Goal: Find specific page/section: Find specific page/section

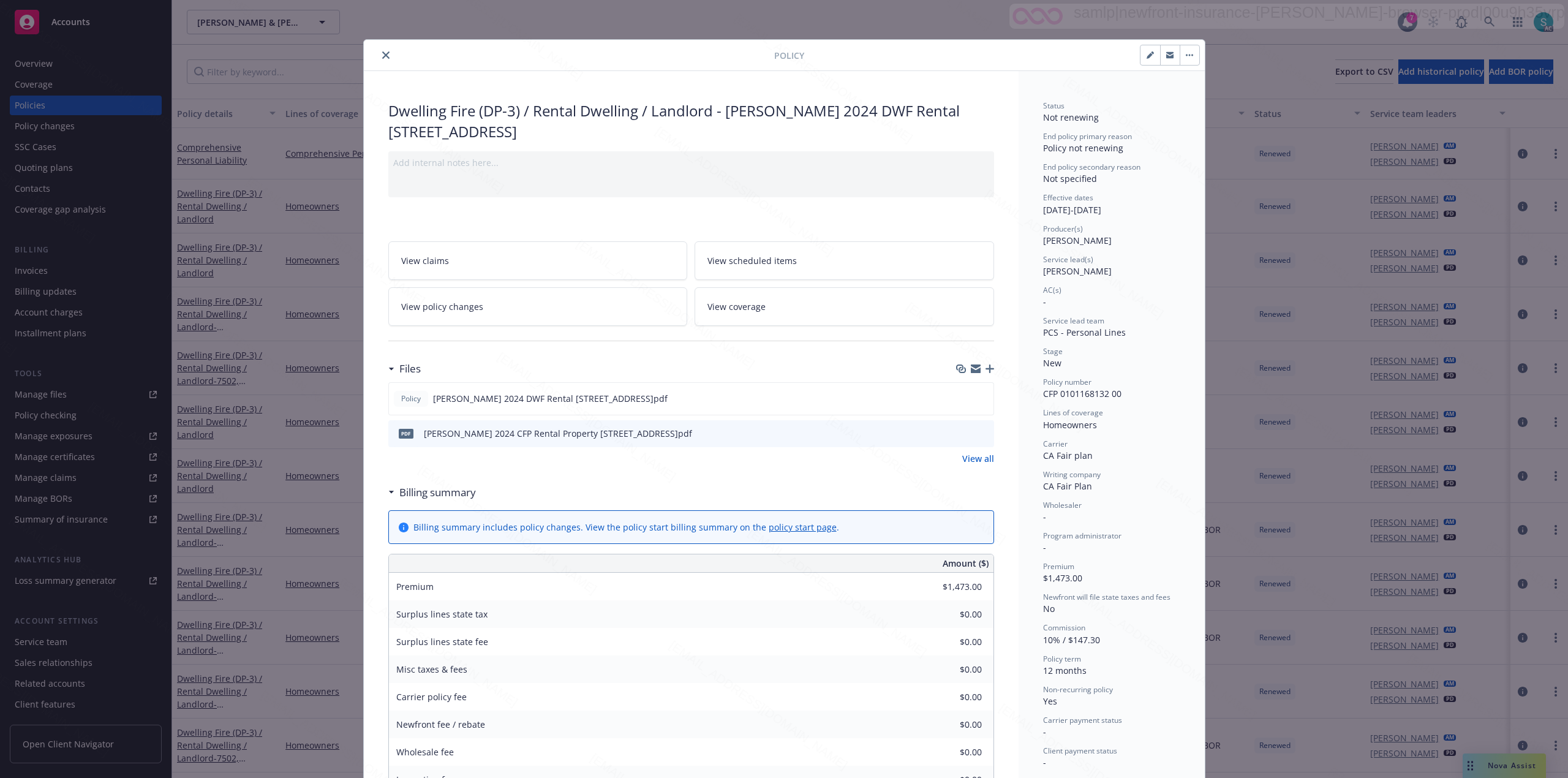
click at [382, 54] on icon "close" at bounding box center [385, 54] width 7 height 7
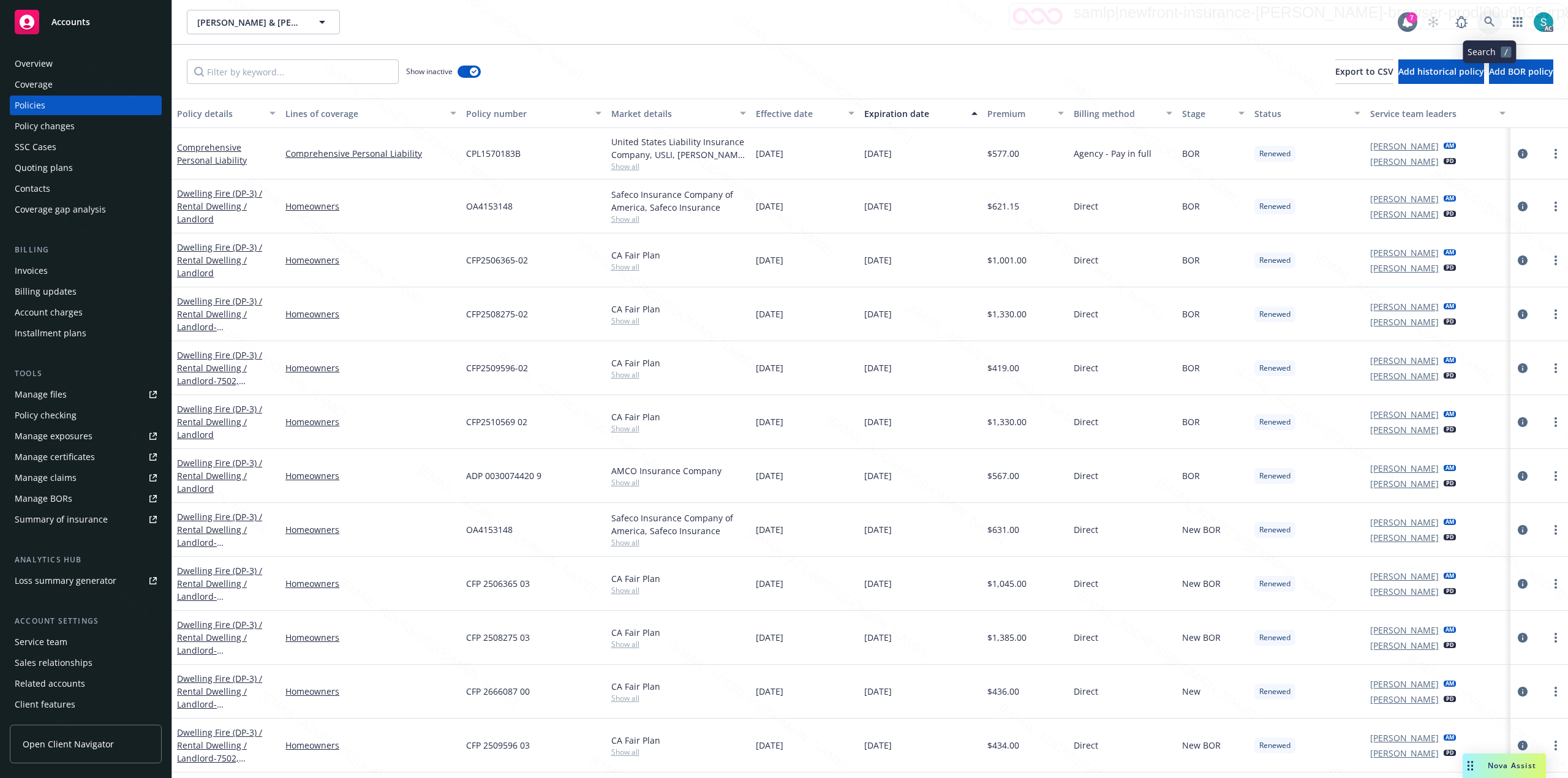
click at [1491, 23] on icon at bounding box center [1489, 21] width 10 height 10
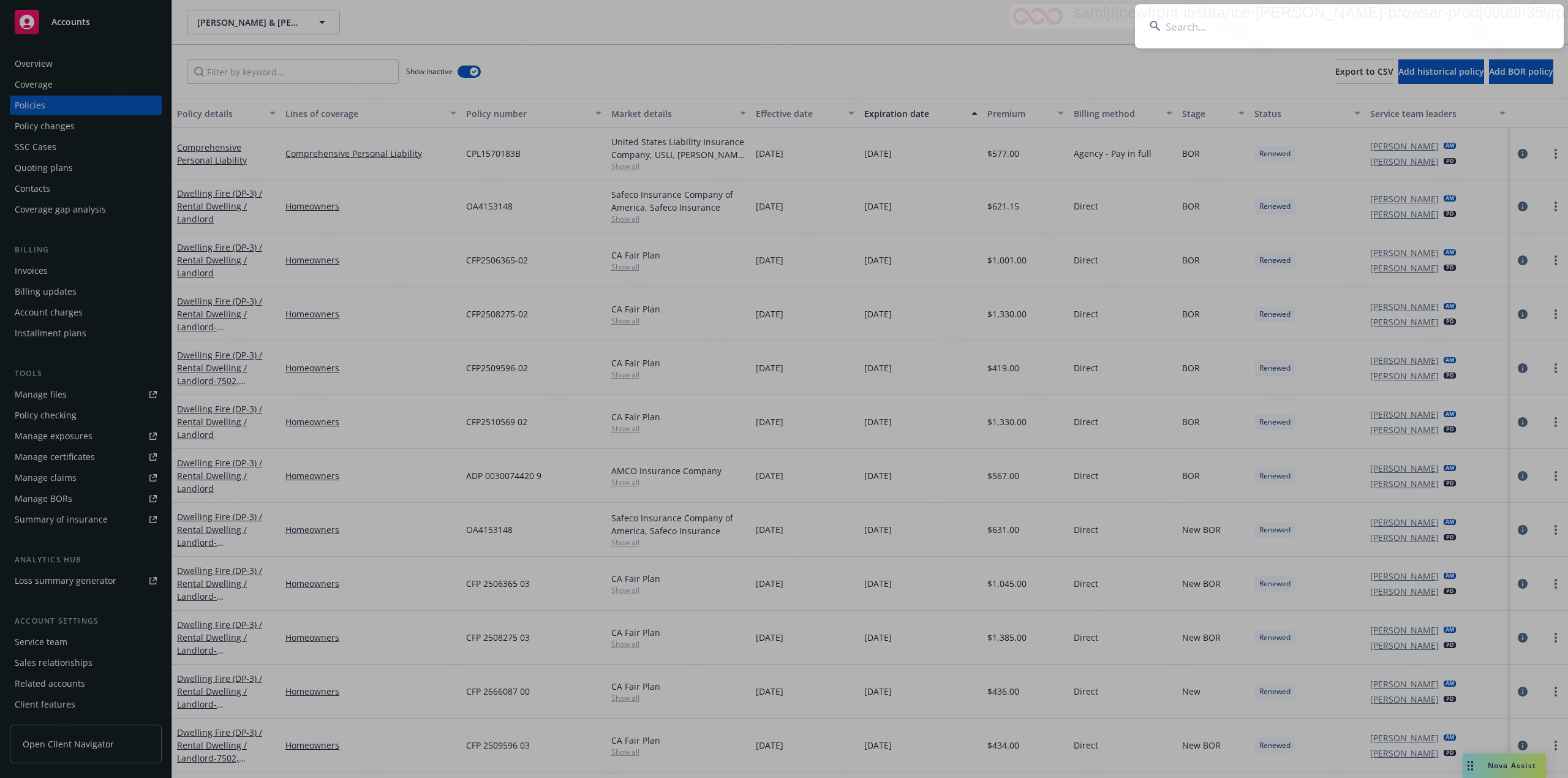
click at [1275, 35] on input at bounding box center [1349, 26] width 429 height 44
type input "[PERSON_NAME]"
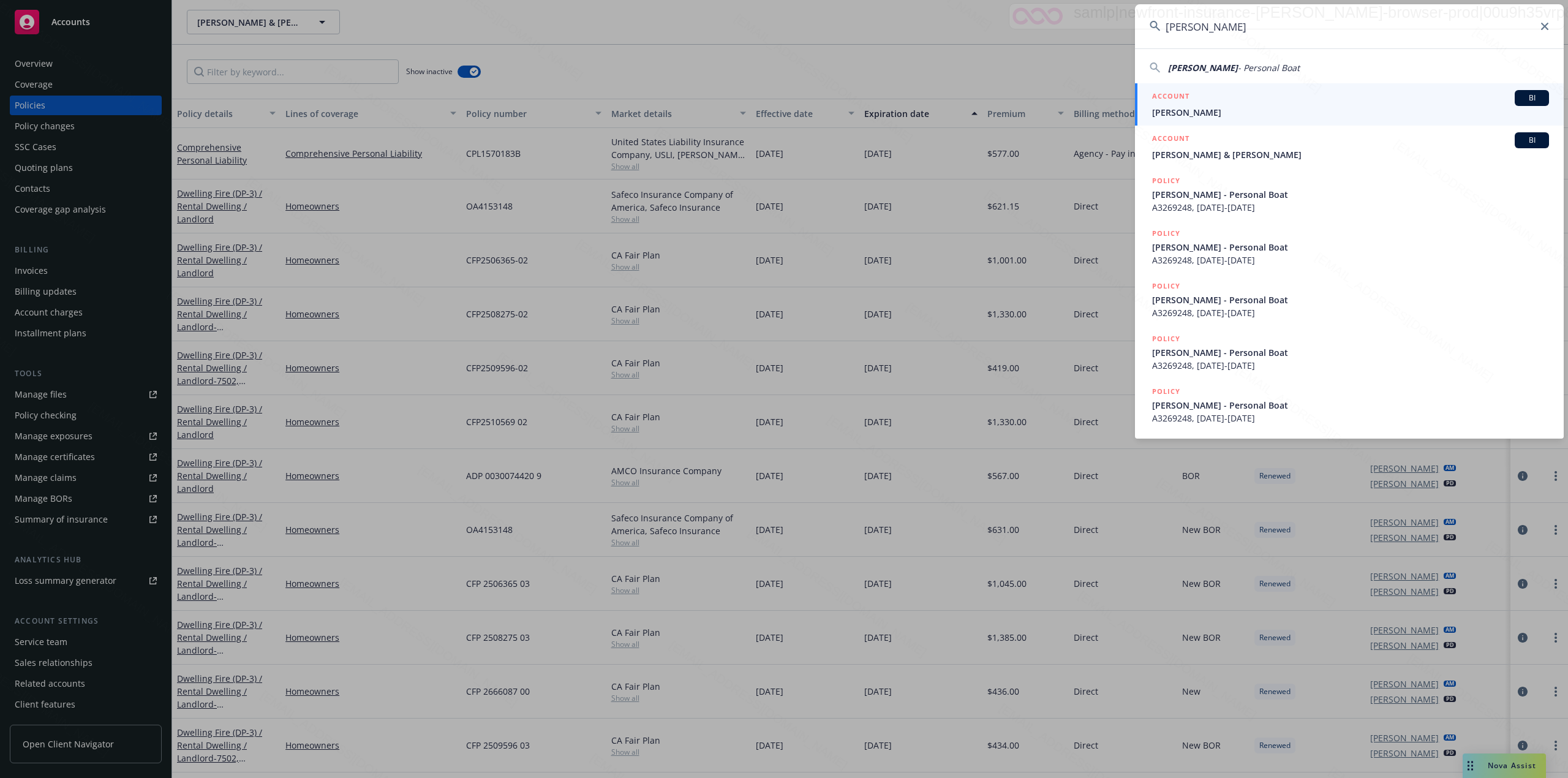
click at [1203, 108] on span "[PERSON_NAME]" at bounding box center [1350, 112] width 397 height 13
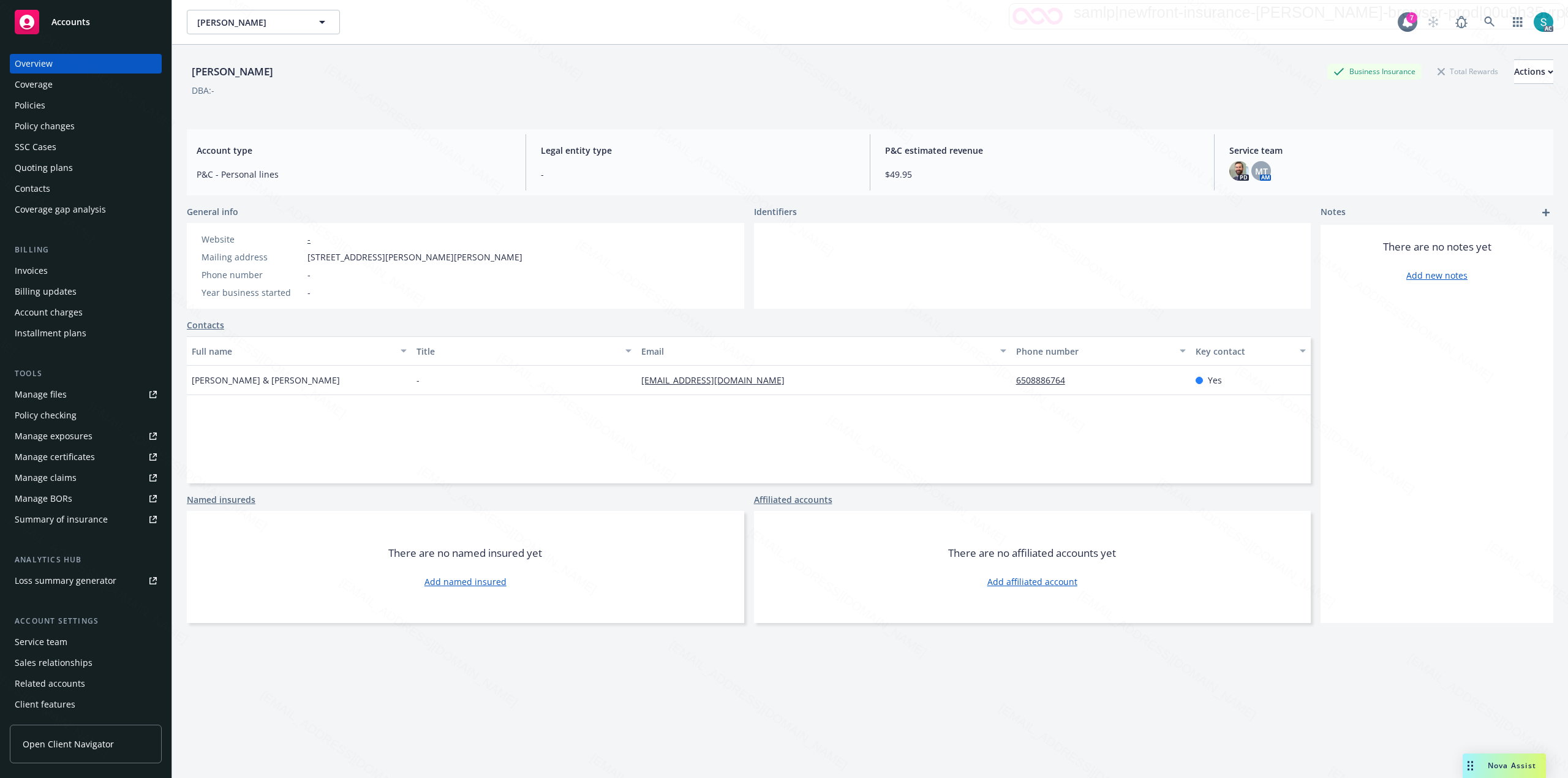
click at [654, 128] on div "[PERSON_NAME] Business Insurance Total Rewards Actions DBA: - Account type P&C …" at bounding box center [870, 427] width 1367 height 763
click at [26, 108] on div "Policies" at bounding box center [30, 105] width 31 height 20
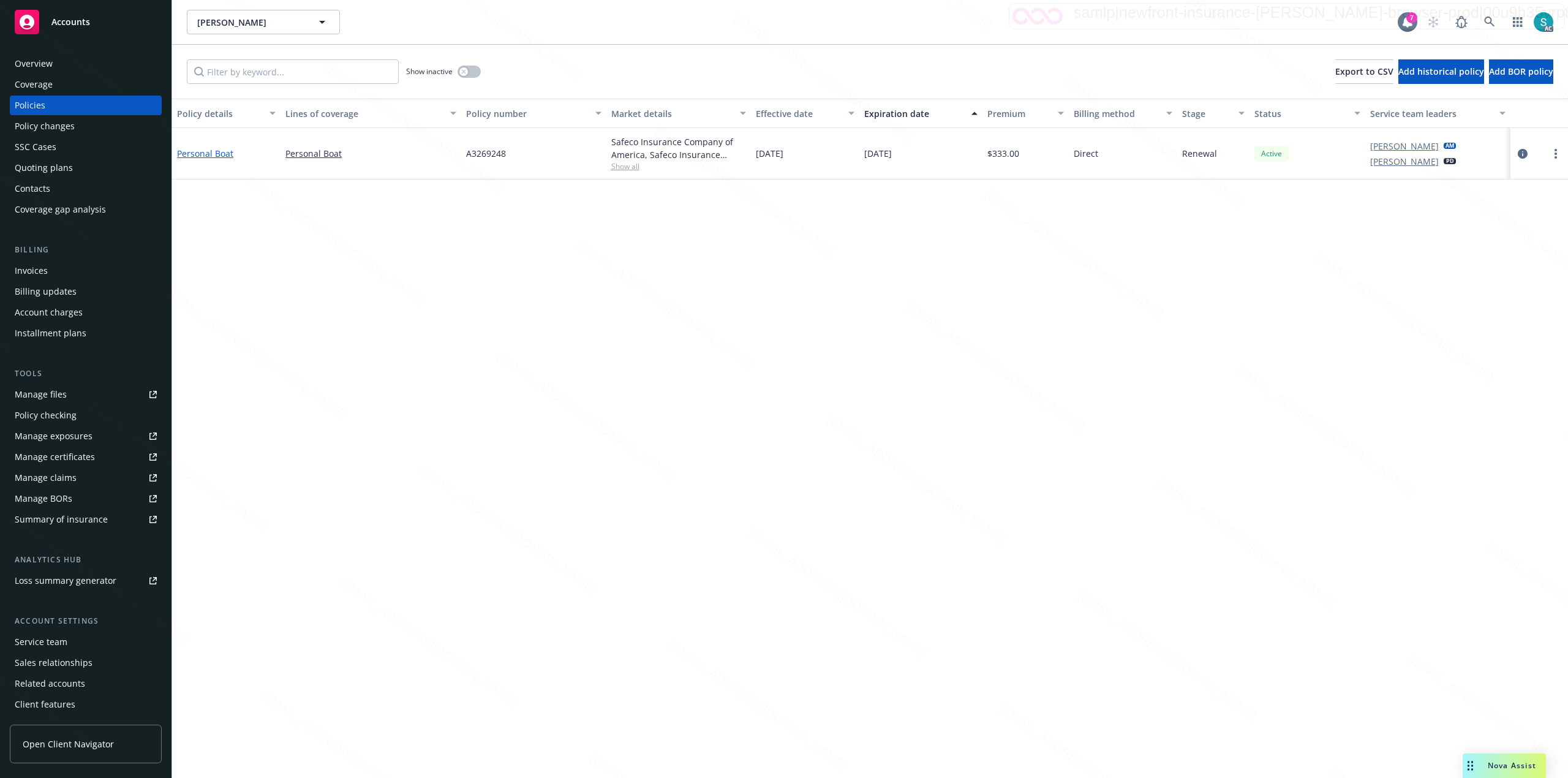
click at [216, 152] on link "Personal Boat" at bounding box center [205, 153] width 56 height 12
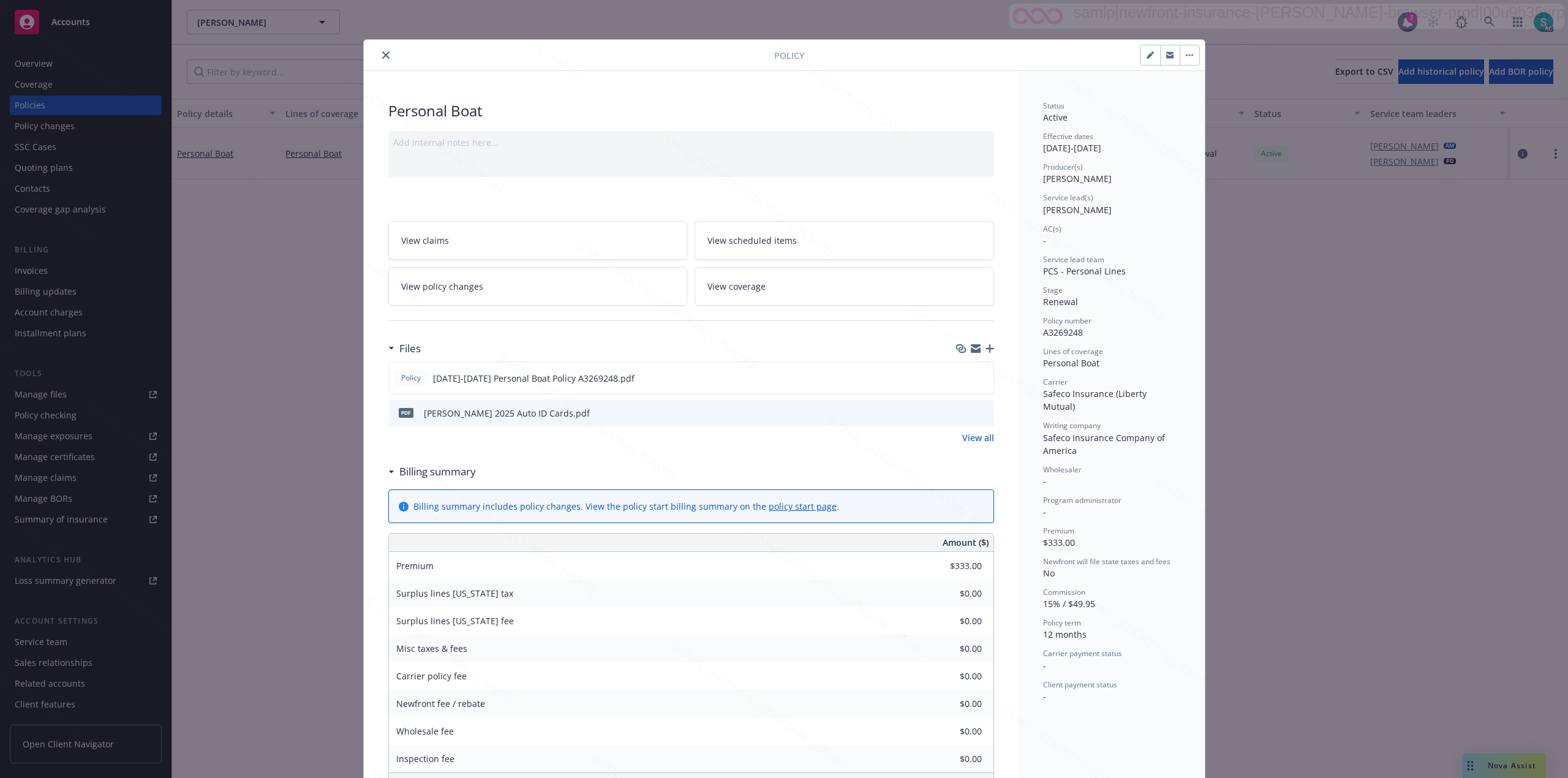
click at [1051, 334] on span "A3269248" at bounding box center [1062, 332] width 39 height 12
copy span "A3269248"
click at [382, 53] on icon "close" at bounding box center [385, 54] width 7 height 7
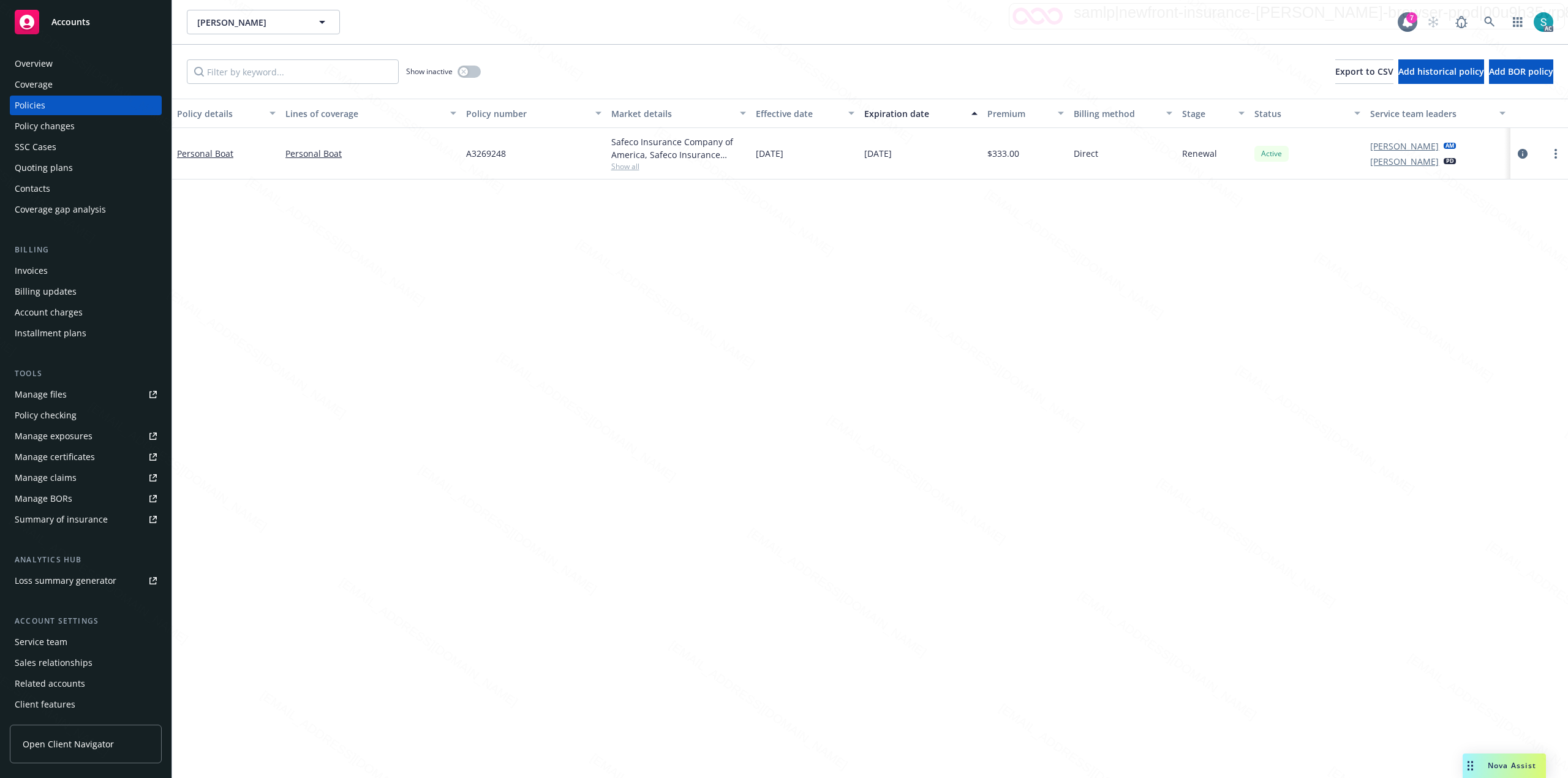
click at [67, 58] on div "Overview" at bounding box center [86, 63] width 142 height 20
